Goal: Transaction & Acquisition: Purchase product/service

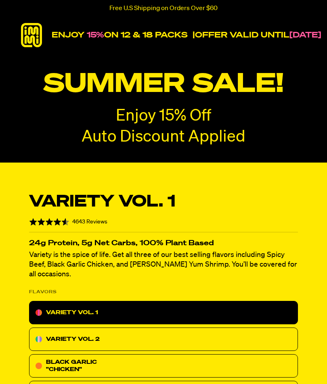
select select "Every 30 Days"
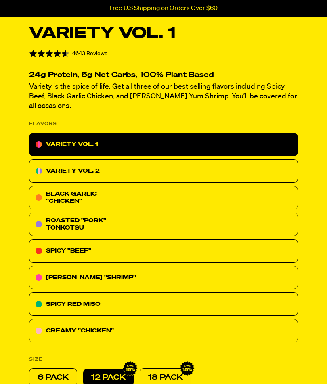
click at [122, 217] on div "ROASTED "PORK" TONKOTSU" at bounding box center [86, 224] width 81 height 15
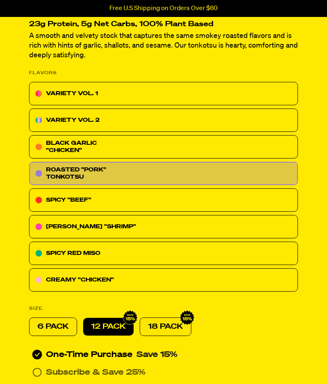
scroll to position [242, 0]
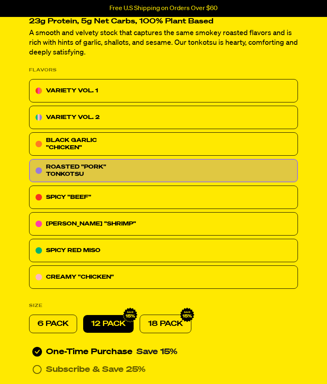
click at [57, 325] on p "6 PACK" at bounding box center [53, 324] width 31 height 10
radio input "true"
radio input "false"
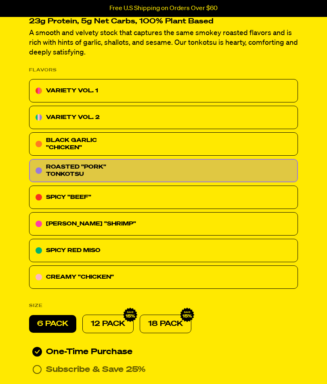
click at [40, 365] on icon at bounding box center [37, 370] width 10 height 10
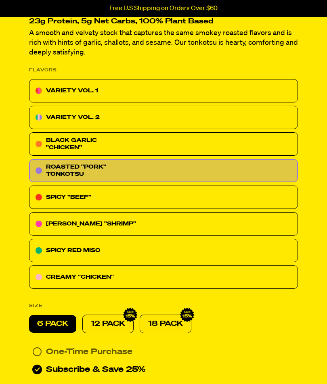
click at [180, 117] on div "VARIETY VOL. 2" at bounding box center [163, 117] width 269 height 23
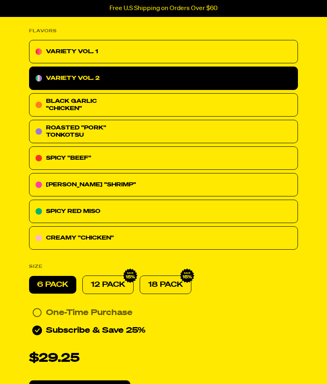
scroll to position [253, 0]
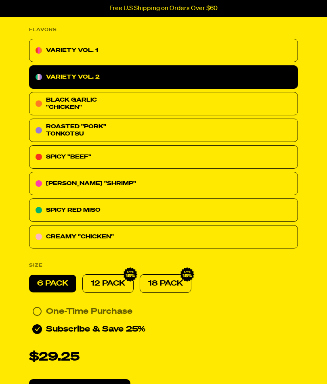
click at [119, 282] on p "12 PACK" at bounding box center [108, 284] width 34 height 10
radio input "false"
radio input "true"
radio input "false"
radio input "true"
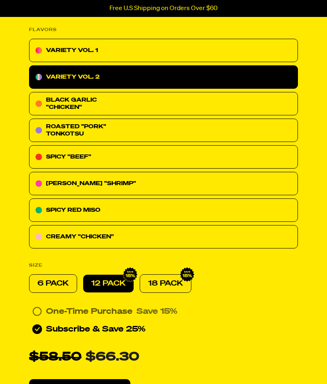
radio input "false"
radio input "true"
radio input "false"
radio input "true"
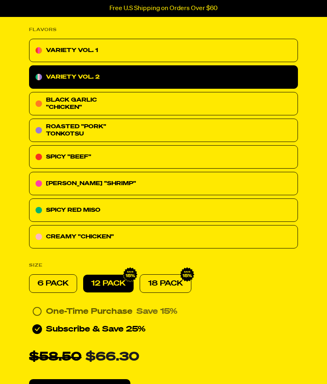
radio input "false"
radio input "true"
radio input "false"
radio input "true"
radio input "false"
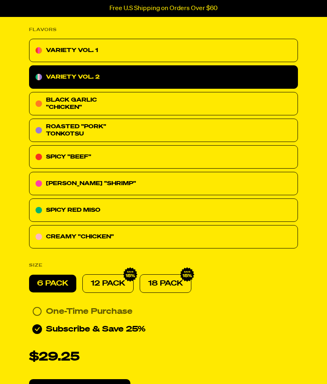
radio input "true"
radio input "false"
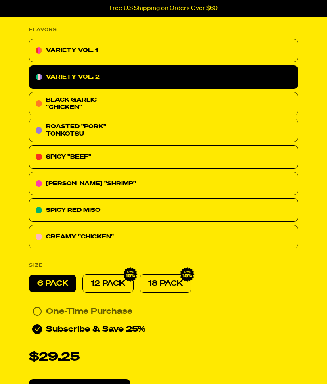
radio input "true"
radio input "false"
radio input "true"
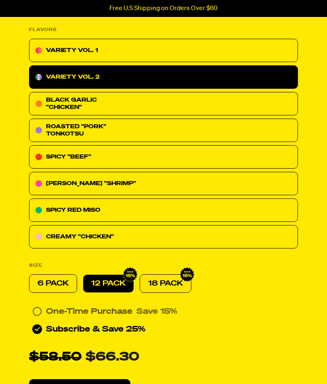
radio input "false"
radio input "true"
radio input "false"
radio input "true"
radio input "false"
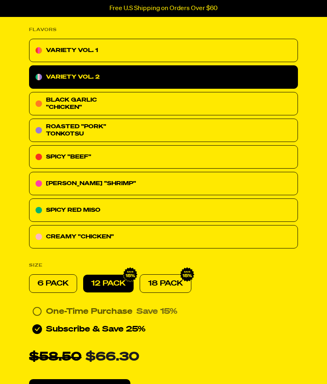
radio input "true"
radio input "false"
radio input "true"
radio input "false"
radio input "true"
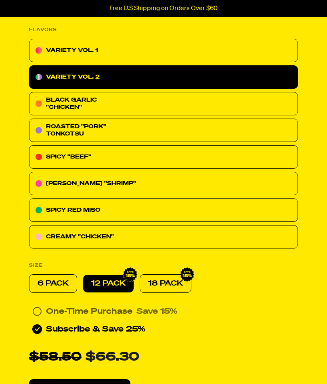
radio input "false"
radio input "true"
radio input "false"
radio input "true"
radio input "false"
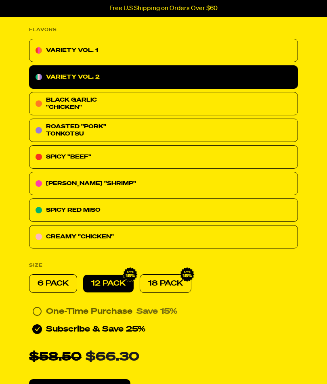
radio input "true"
radio input "false"
radio input "true"
radio input "false"
radio input "true"
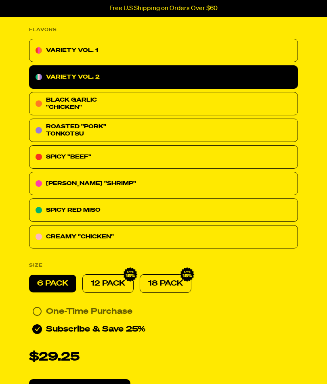
radio input "false"
radio input "true"
radio input "false"
radio input "true"
radio input "false"
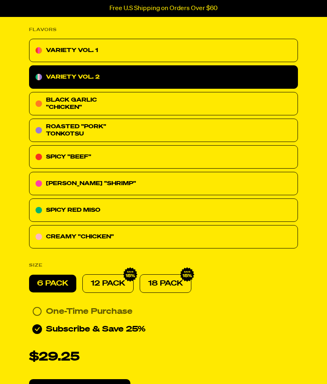
radio input "true"
radio input "false"
radio input "true"
radio input "false"
radio input "true"
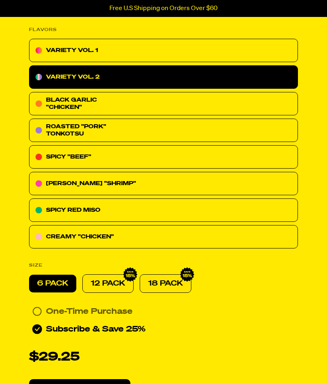
radio input "false"
radio input "true"
radio input "false"
radio input "true"
radio input "false"
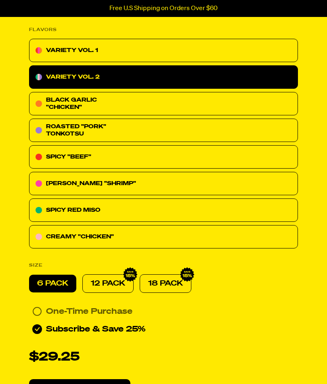
radio input "true"
radio input "false"
radio input "true"
radio input "false"
radio input "true"
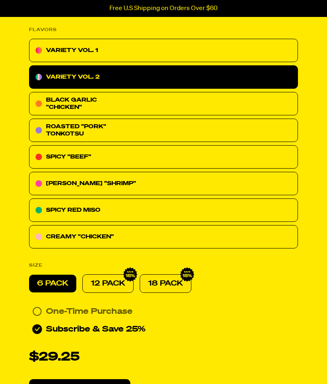
radio input "false"
radio input "true"
radio input "false"
radio input "true"
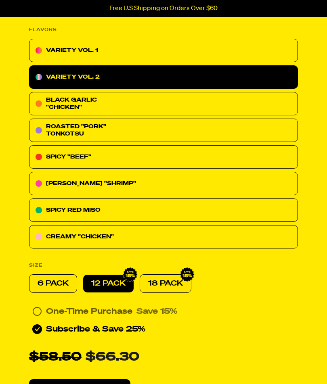
radio input "false"
radio input "true"
radio input "false"
radio input "true"
radio input "false"
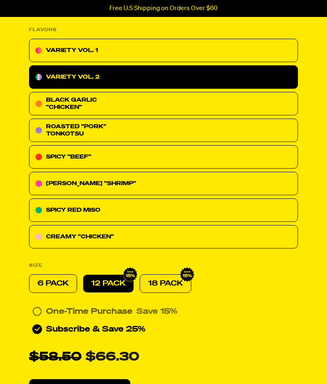
radio input "true"
radio input "false"
radio input "true"
radio input "false"
radio input "true"
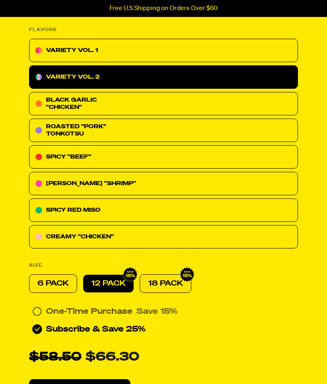
radio input "false"
radio input "true"
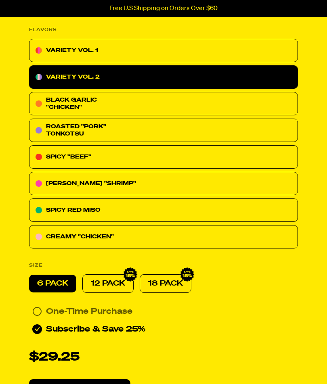
radio input "false"
radio input "true"
radio input "false"
radio input "true"
radio input "false"
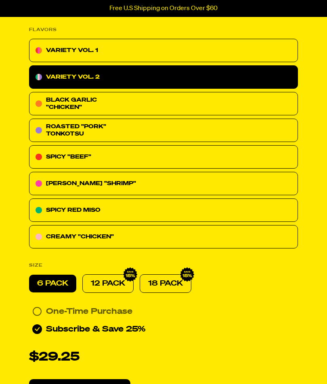
radio input "true"
radio input "false"
radio input "true"
radio input "false"
radio input "true"
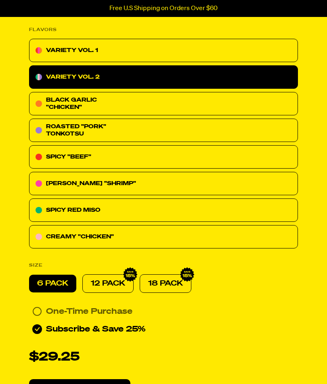
radio input "false"
radio input "true"
radio input "false"
radio input "true"
radio input "false"
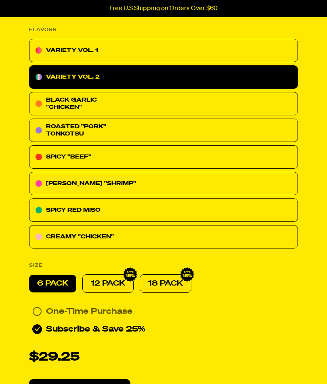
radio input "true"
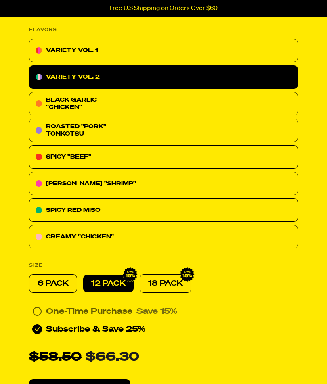
radio input "false"
radio input "true"
radio input "false"
radio input "true"
radio input "false"
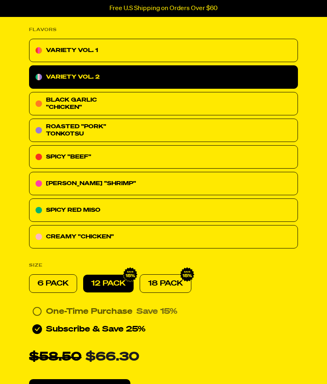
radio input "true"
radio input "false"
radio input "true"
radio input "false"
radio input "true"
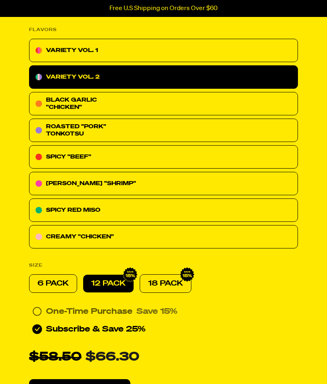
radio input "false"
radio input "true"
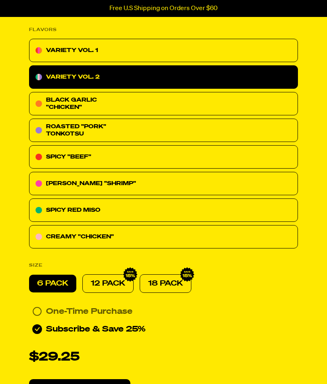
radio input "false"
radio input "true"
radio input "false"
radio input "true"
radio input "false"
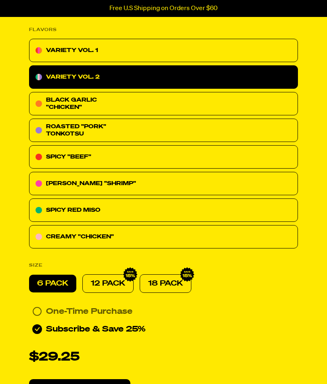
radio input "true"
radio input "false"
radio input "true"
radio input "false"
radio input "true"
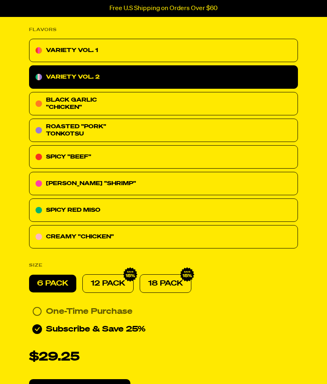
radio input "false"
radio input "true"
radio input "false"
radio input "true"
radio input "false"
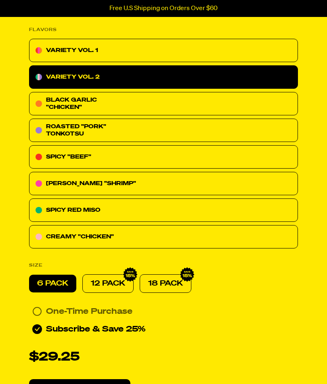
radio input "true"
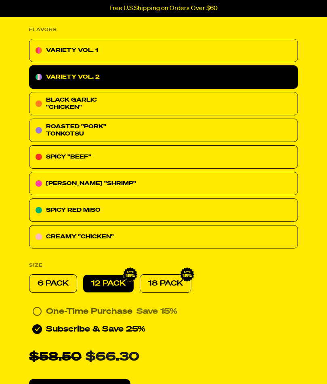
radio input "false"
radio input "true"
radio input "false"
radio input "true"
radio input "false"
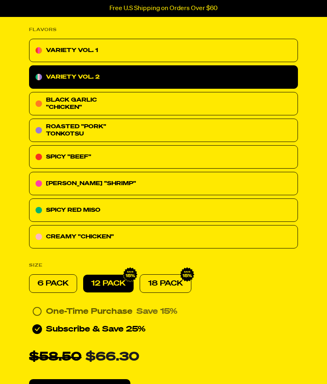
radio input "true"
radio input "false"
radio input "true"
radio input "false"
radio input "true"
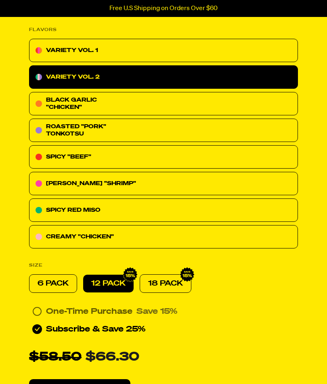
radio input "false"
radio input "true"
radio input "false"
radio input "true"
radio input "false"
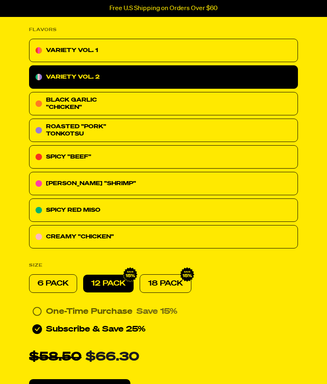
radio input "true"
radio input "false"
radio input "true"
radio input "false"
radio input "true"
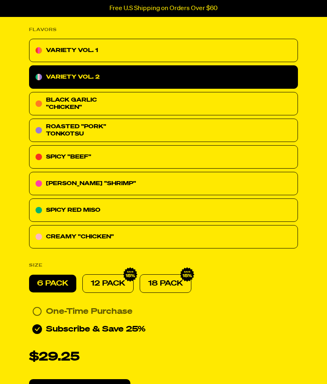
radio input "false"
radio input "true"
radio input "false"
radio input "true"
radio input "false"
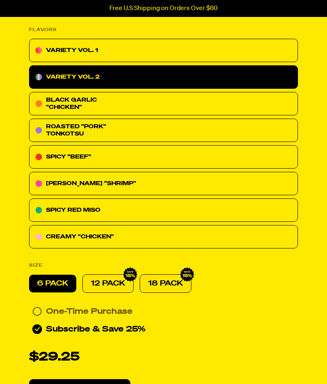
radio input "true"
radio input "false"
radio input "true"
radio input "false"
radio input "true"
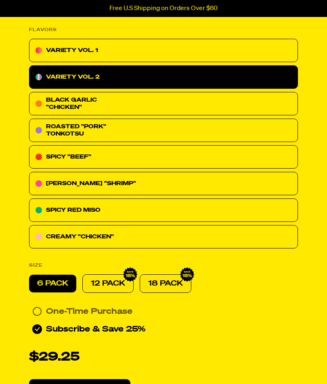
radio input "false"
radio input "true"
radio input "false"
radio input "true"
radio input "false"
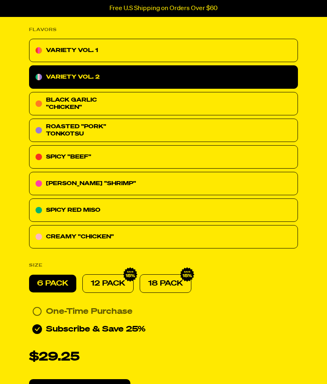
radio input "true"
radio input "false"
radio input "true"
radio input "false"
radio input "true"
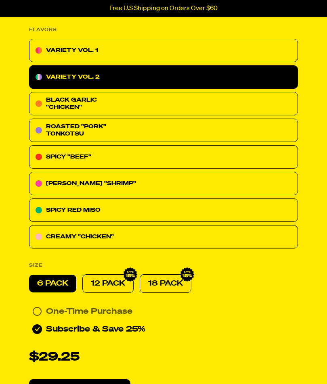
radio input "false"
radio input "true"
radio input "false"
radio input "true"
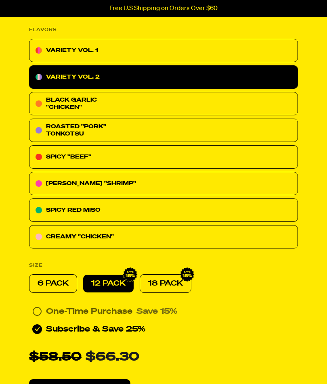
radio input "false"
radio input "true"
radio input "false"
radio input "true"
radio input "false"
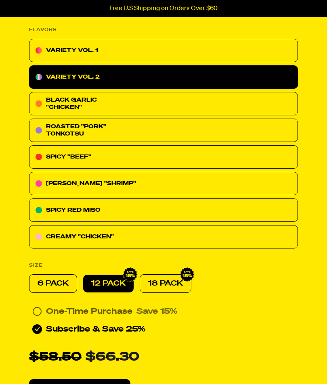
radio input "true"
radio input "false"
radio input "true"
radio input "false"
radio input "true"
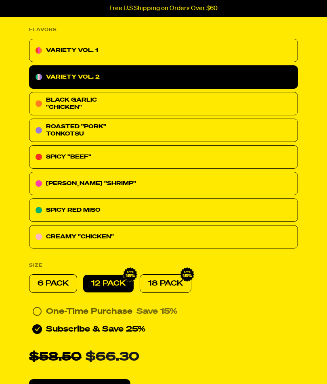
radio input "false"
radio input "true"
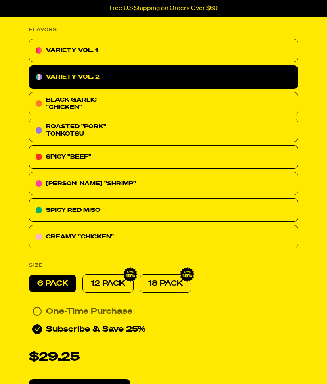
radio input "false"
radio input "true"
radio input "false"
radio input "true"
radio input "false"
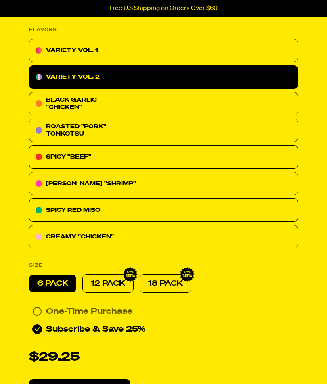
radio input "true"
radio input "false"
radio input "true"
radio input "false"
radio input "true"
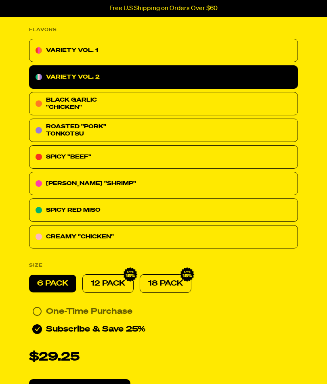
radio input "false"
radio input "true"
radio input "false"
radio input "true"
radio input "false"
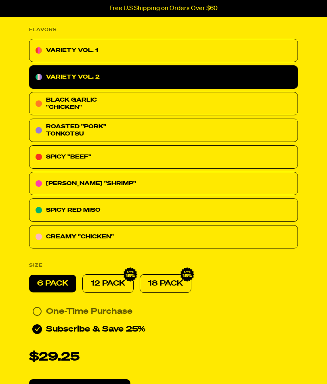
radio input "true"
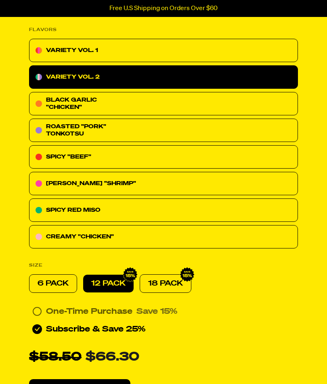
radio input "false"
radio input "true"
click at [200, 53] on div "VARIETY VOL. 1" at bounding box center [163, 50] width 269 height 23
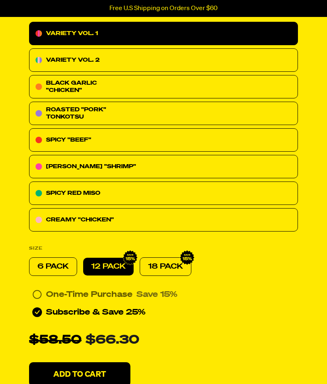
scroll to position [279, 0]
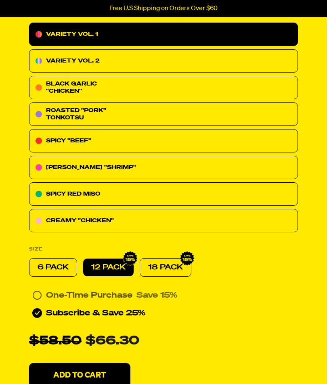
click at [180, 263] on p "18 PACK" at bounding box center [165, 268] width 35 height 10
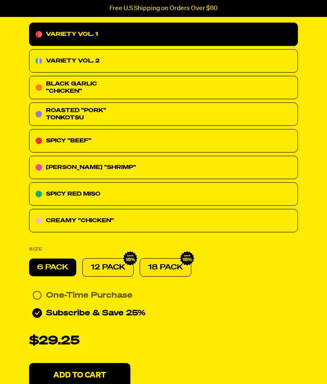
click at [169, 263] on p "18 PACK" at bounding box center [165, 268] width 35 height 10
click at [57, 263] on p "6 PACK" at bounding box center [52, 268] width 31 height 10
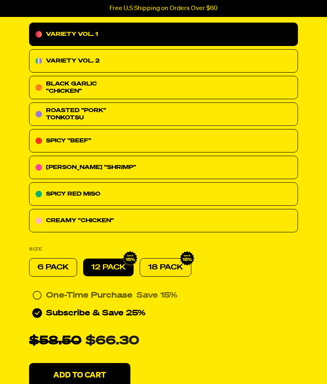
click at [61, 263] on p "6 PACK" at bounding box center [53, 268] width 31 height 10
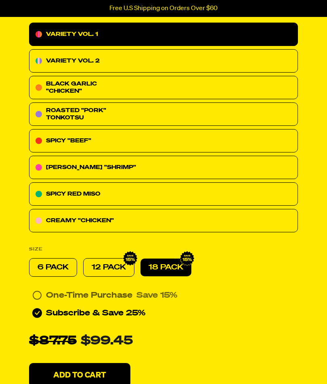
scroll to position [238, 0]
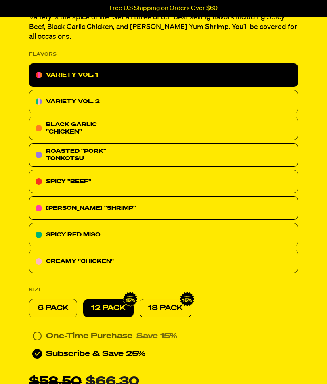
click at [180, 90] on div "VARIETY VOL. 2" at bounding box center [163, 101] width 269 height 23
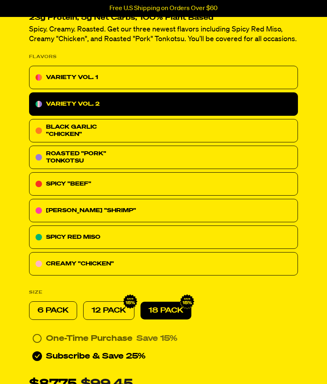
scroll to position [326, 0]
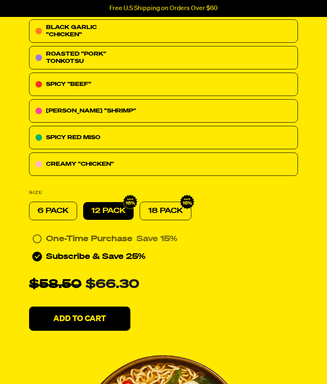
click at [55, 210] on p "6 PACK" at bounding box center [53, 211] width 31 height 10
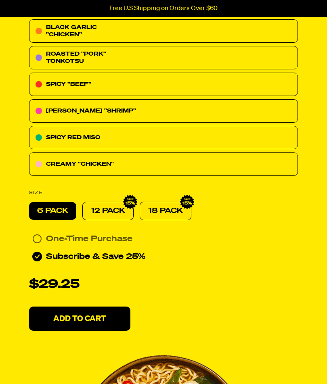
click at [96, 319] on p "Add To Cart" at bounding box center [79, 319] width 53 height 8
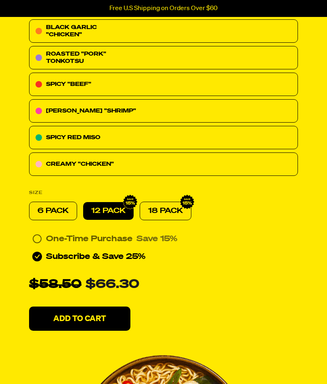
click at [62, 206] on p "6 PACK" at bounding box center [53, 211] width 31 height 10
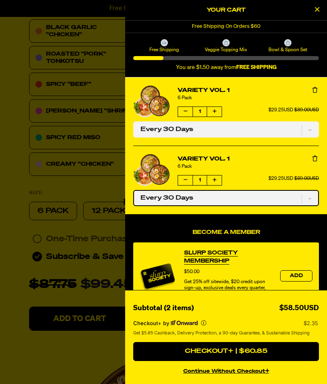
click at [259, 196] on select "One-time only Every 30 Days" at bounding box center [226, 198] width 186 height 16
